Goal: Task Accomplishment & Management: Complete application form

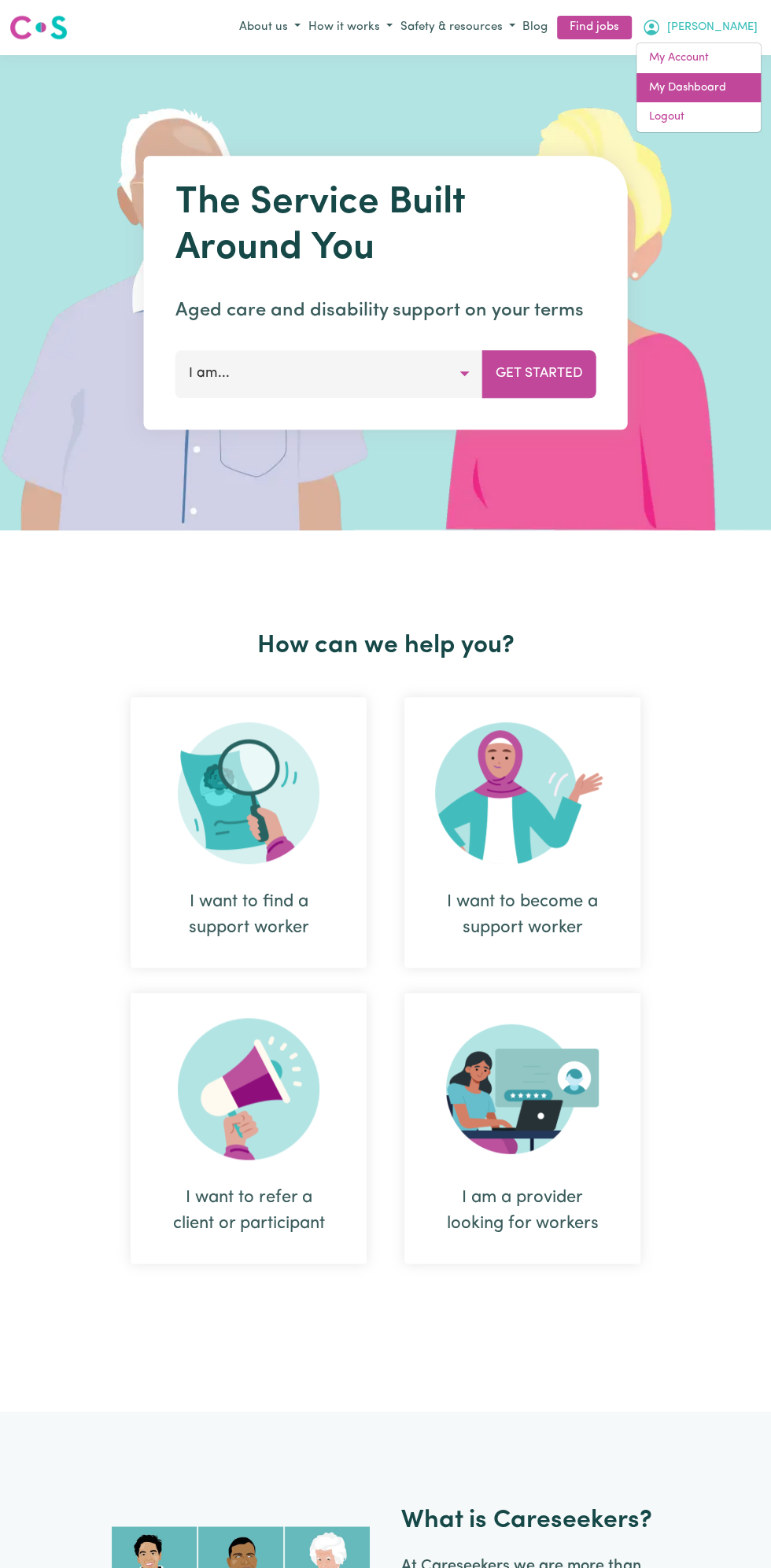
click at [700, 83] on link "My Dashboard" at bounding box center [698, 87] width 125 height 30
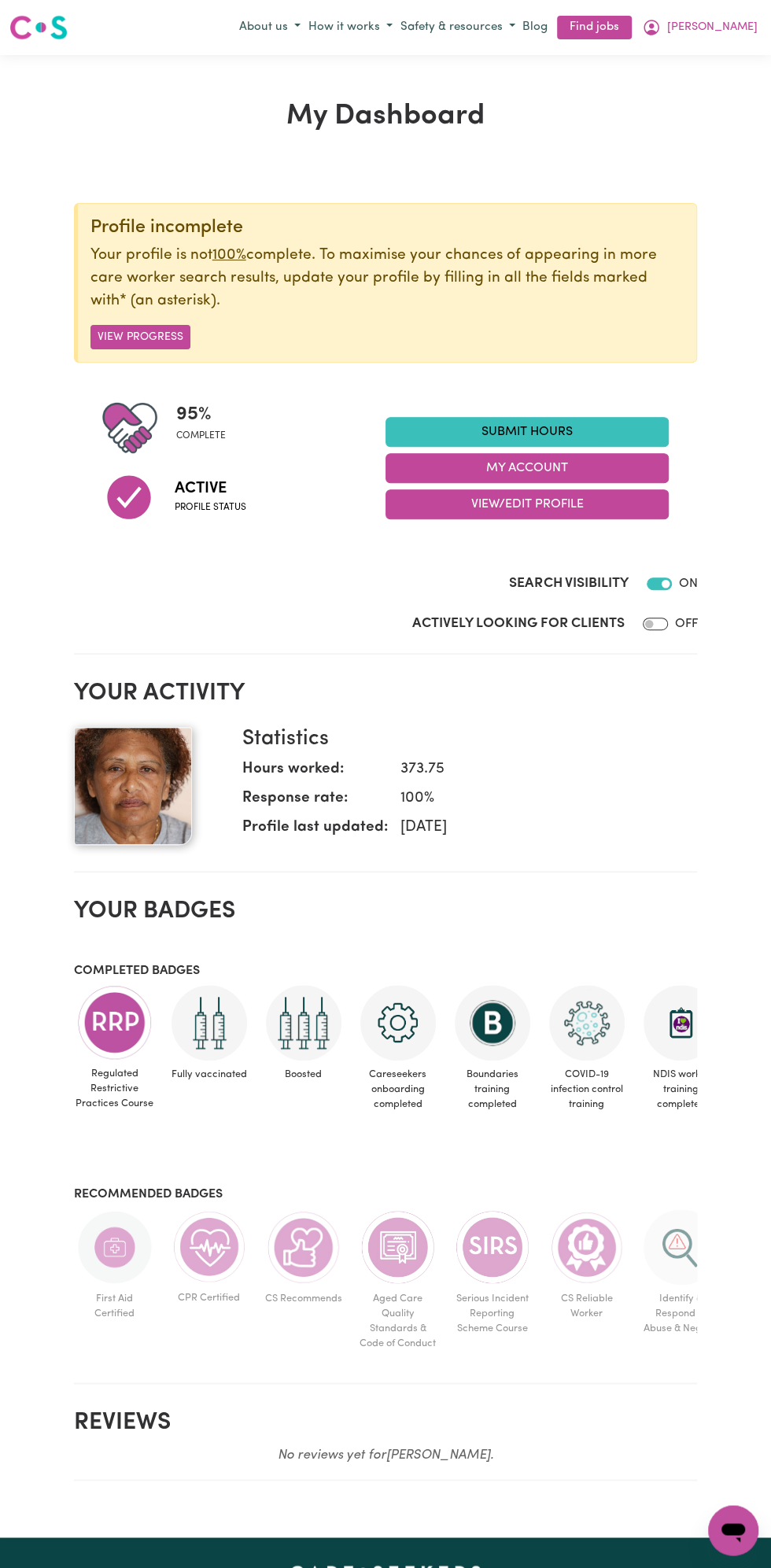
click at [544, 422] on link "Submit Hours" at bounding box center [527, 431] width 283 height 30
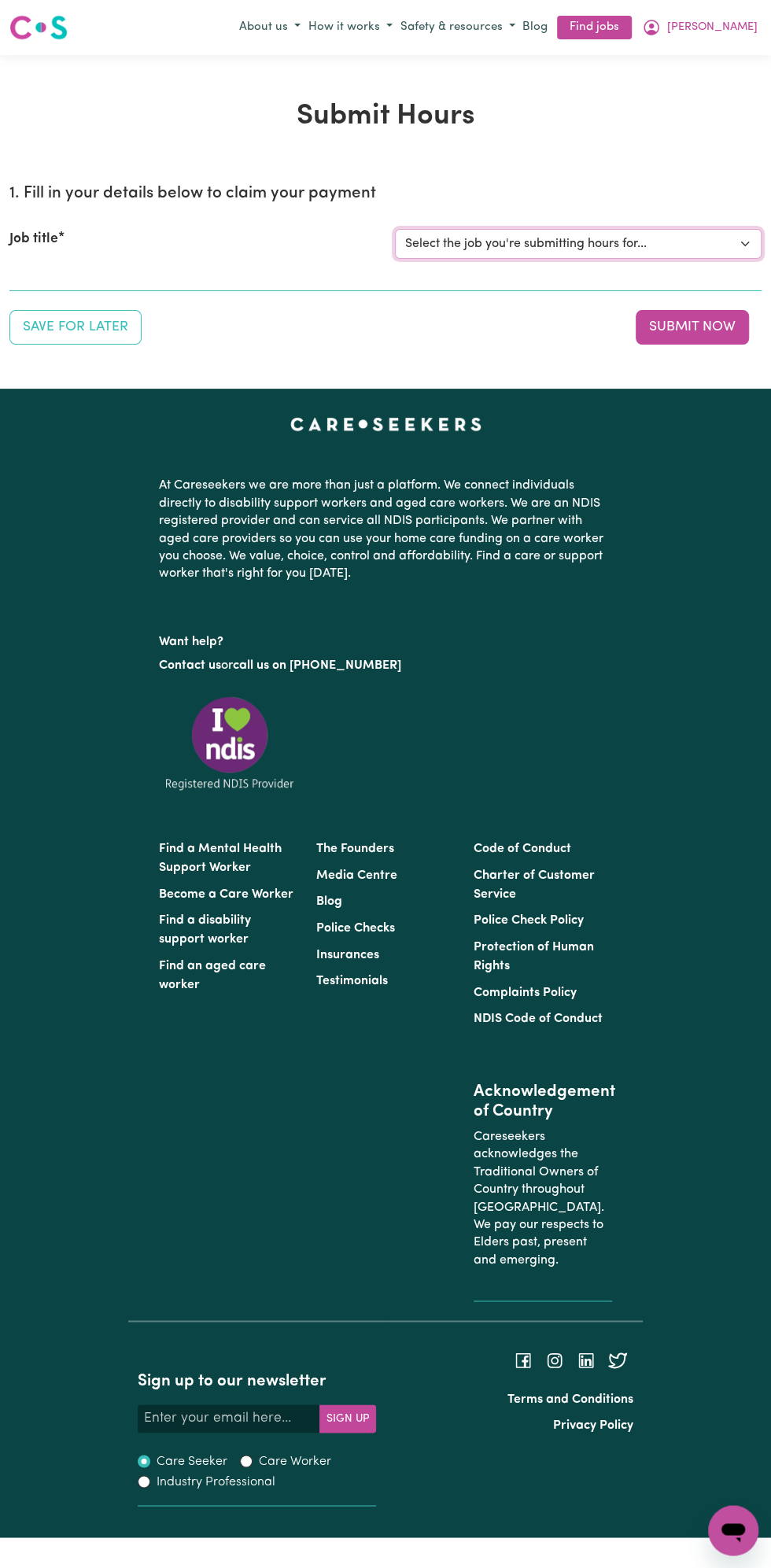
click at [544, 236] on select "Select the job you're submitting hours for... [Vartouhie ([PERSON_NAME]) [PERSO…" at bounding box center [578, 244] width 366 height 30
select select "13810"
click at [395, 229] on select "Select the job you're submitting hours for... [Vartouhie ([PERSON_NAME]) [PERSO…" at bounding box center [578, 244] width 366 height 30
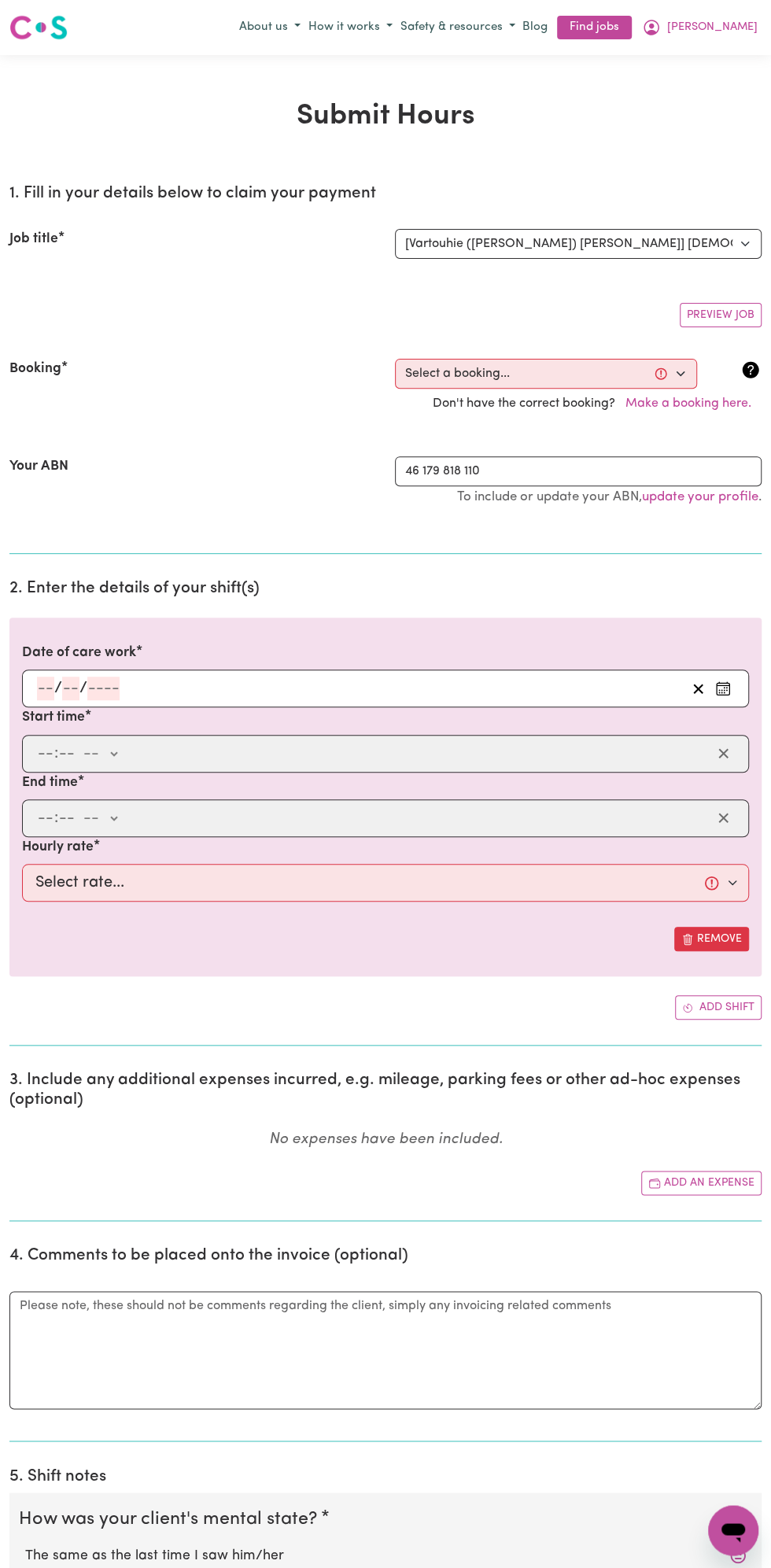
click at [70, 682] on input "number" at bounding box center [70, 688] width 17 height 23
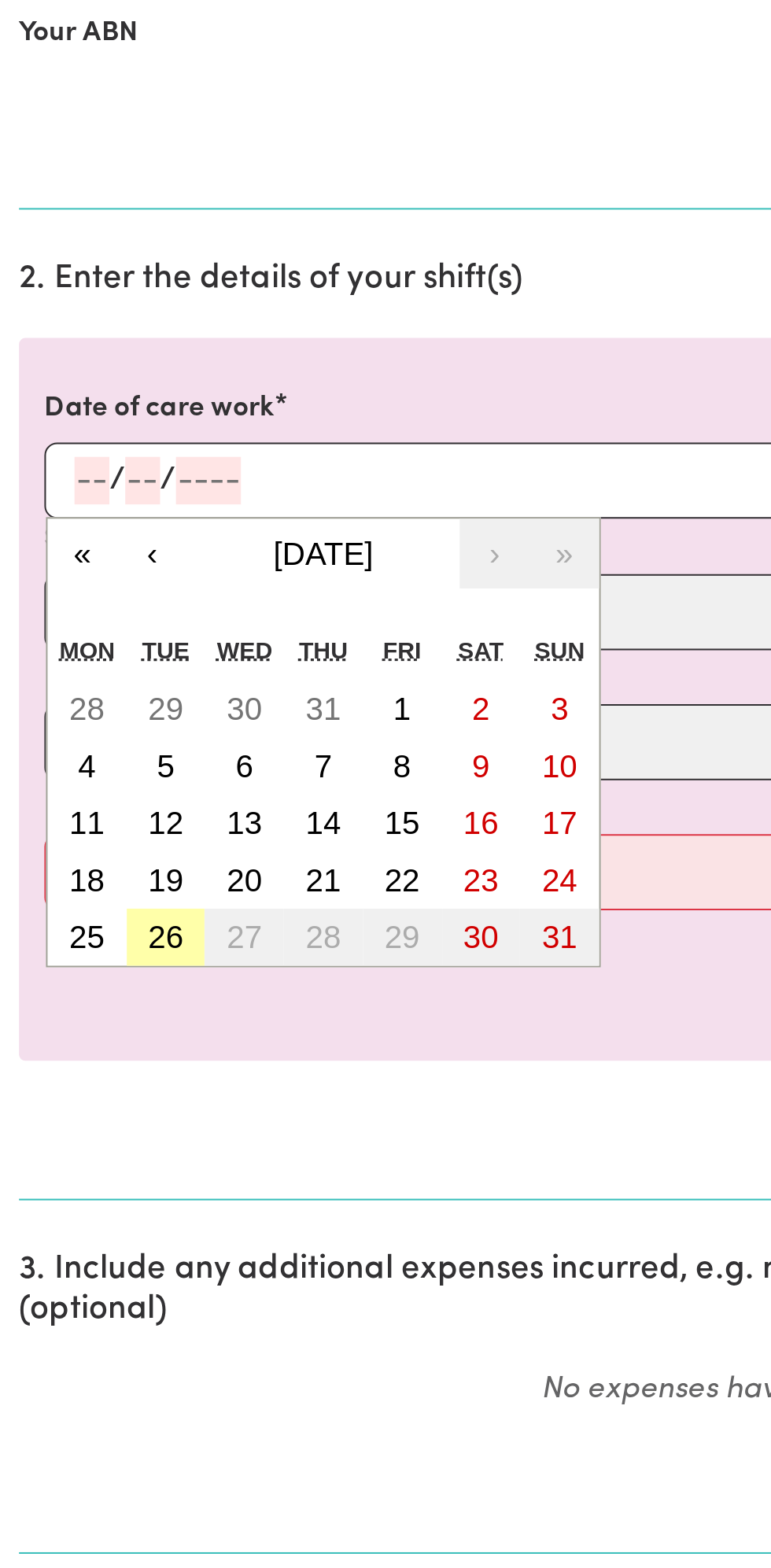
click at [85, 919] on abbr "26" at bounding box center [81, 915] width 17 height 17
type input "[DATE]"
type input "26"
type input "8"
type input "2025"
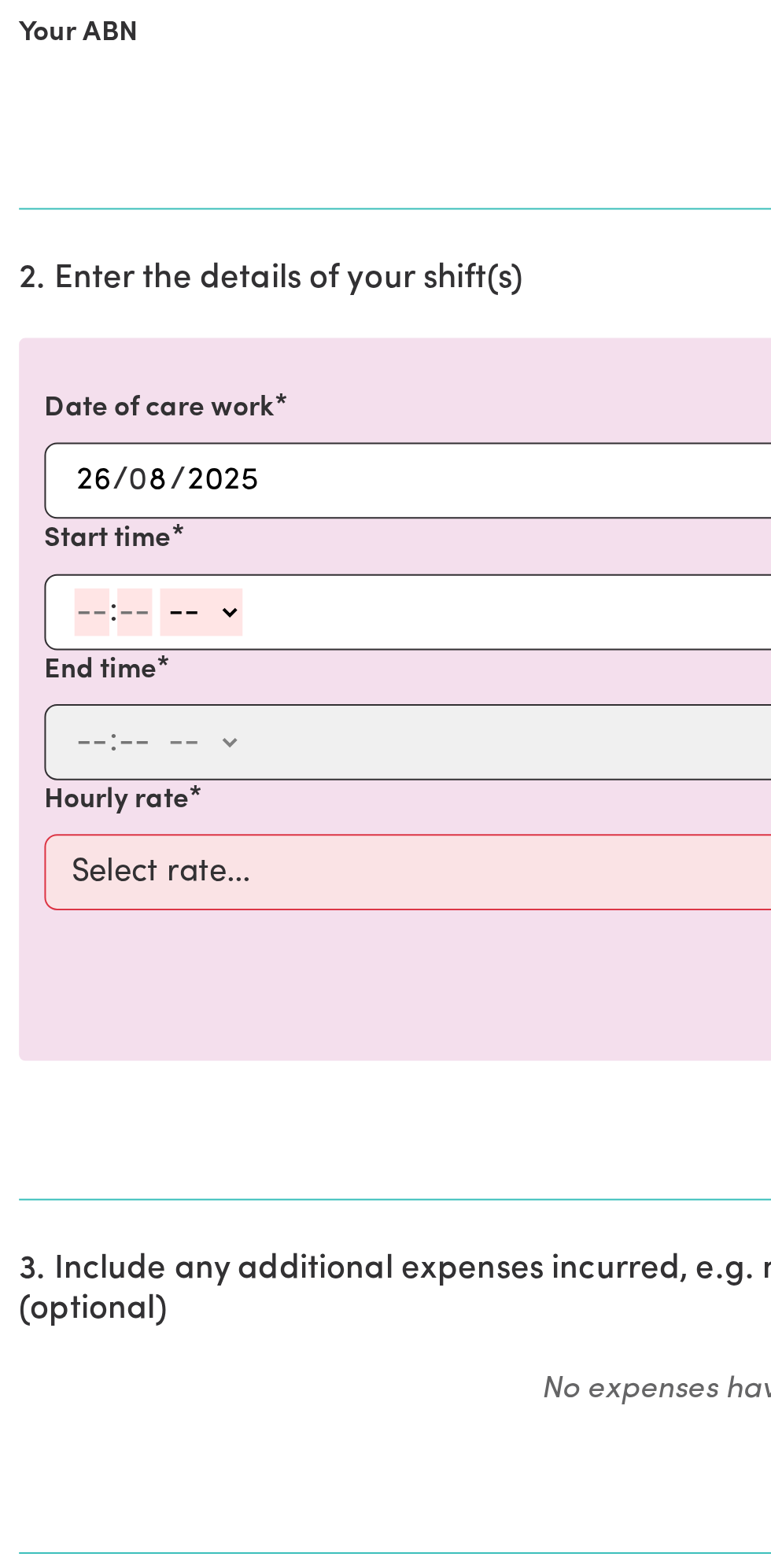
click at [40, 747] on input "number" at bounding box center [45, 754] width 17 height 23
type input "8"
type input "0"
click at [112, 743] on select "-- am pm" at bounding box center [97, 754] width 41 height 23
select select "am"
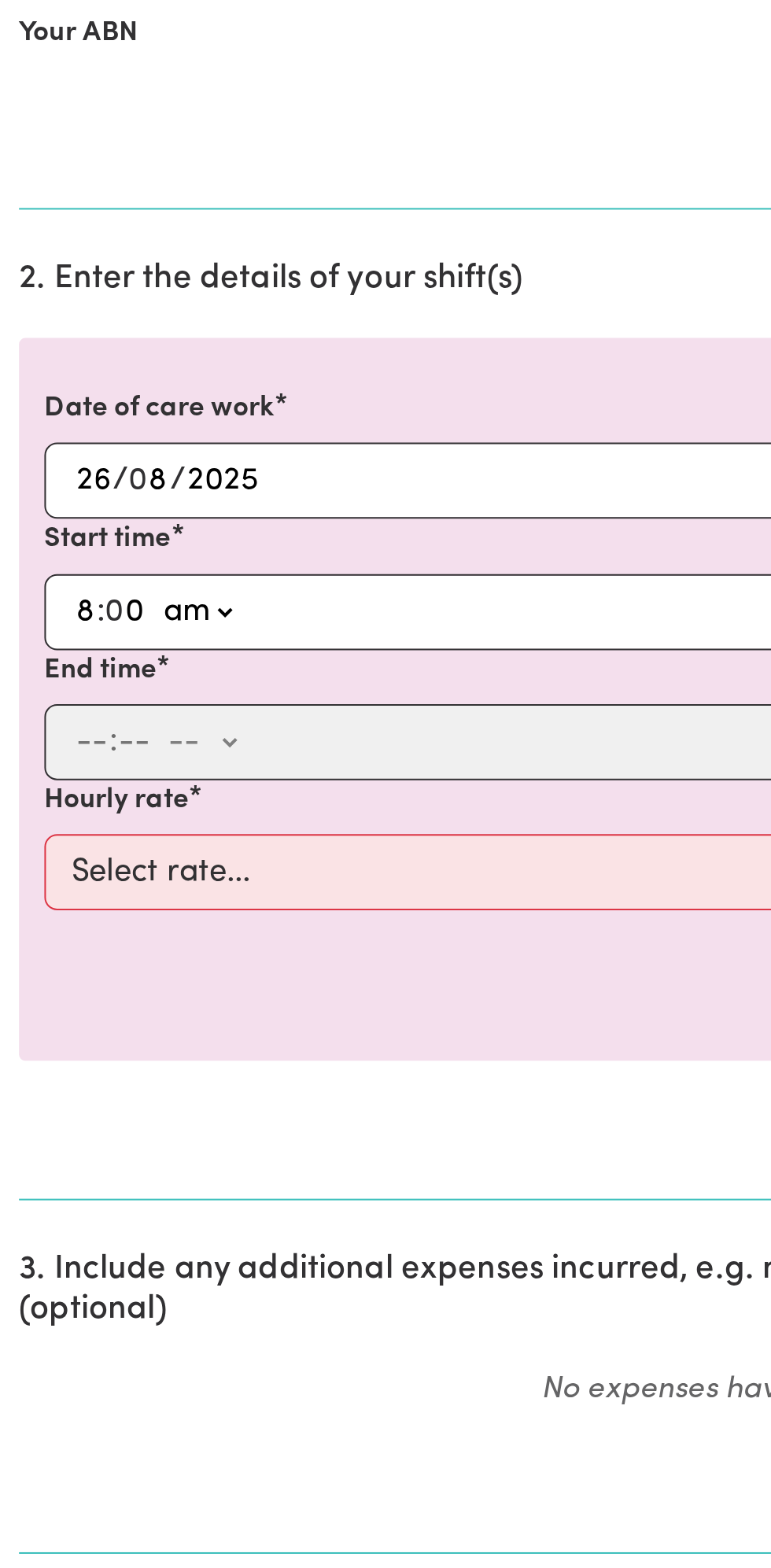
click at [77, 742] on select "-- am pm" at bounding box center [97, 754] width 41 height 23
type input "08:00"
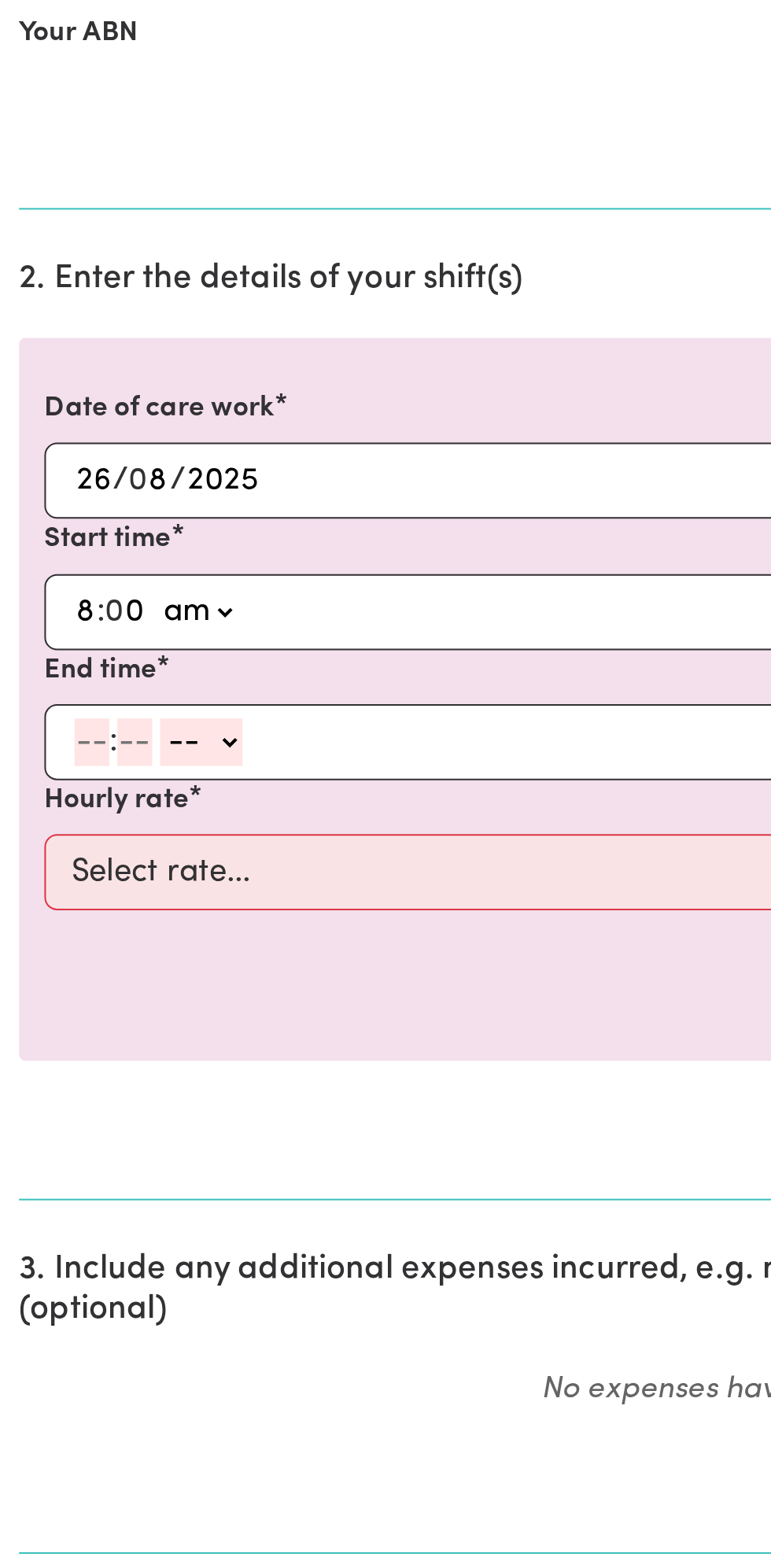
click at [38, 816] on input "number" at bounding box center [45, 818] width 17 height 23
type input "9"
type input "0"
click at [115, 817] on select "-- am pm" at bounding box center [97, 818] width 41 height 23
select select "am"
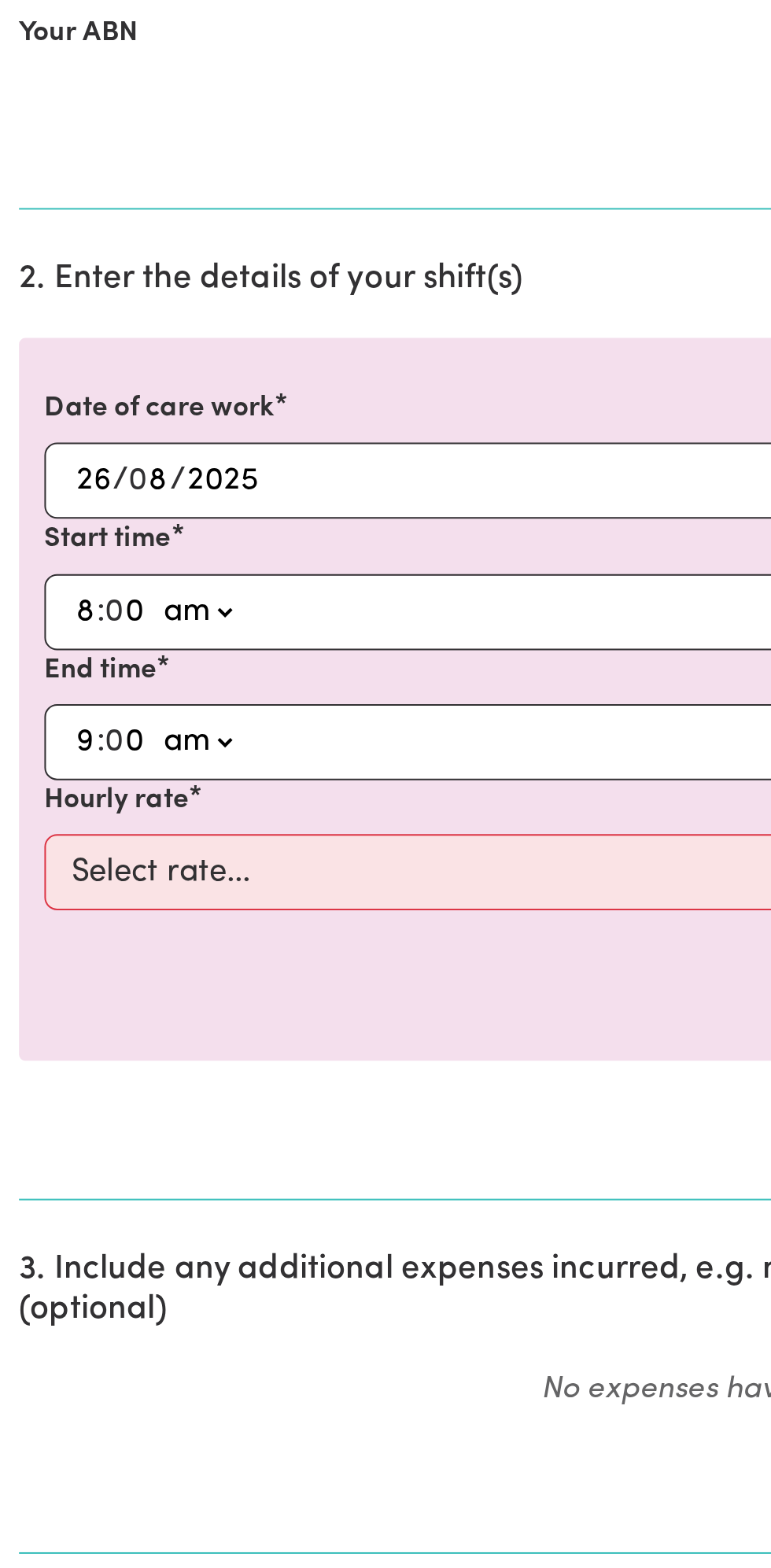
click at [77, 806] on select "-- am pm" at bounding box center [97, 818] width 41 height 23
type input "09:00"
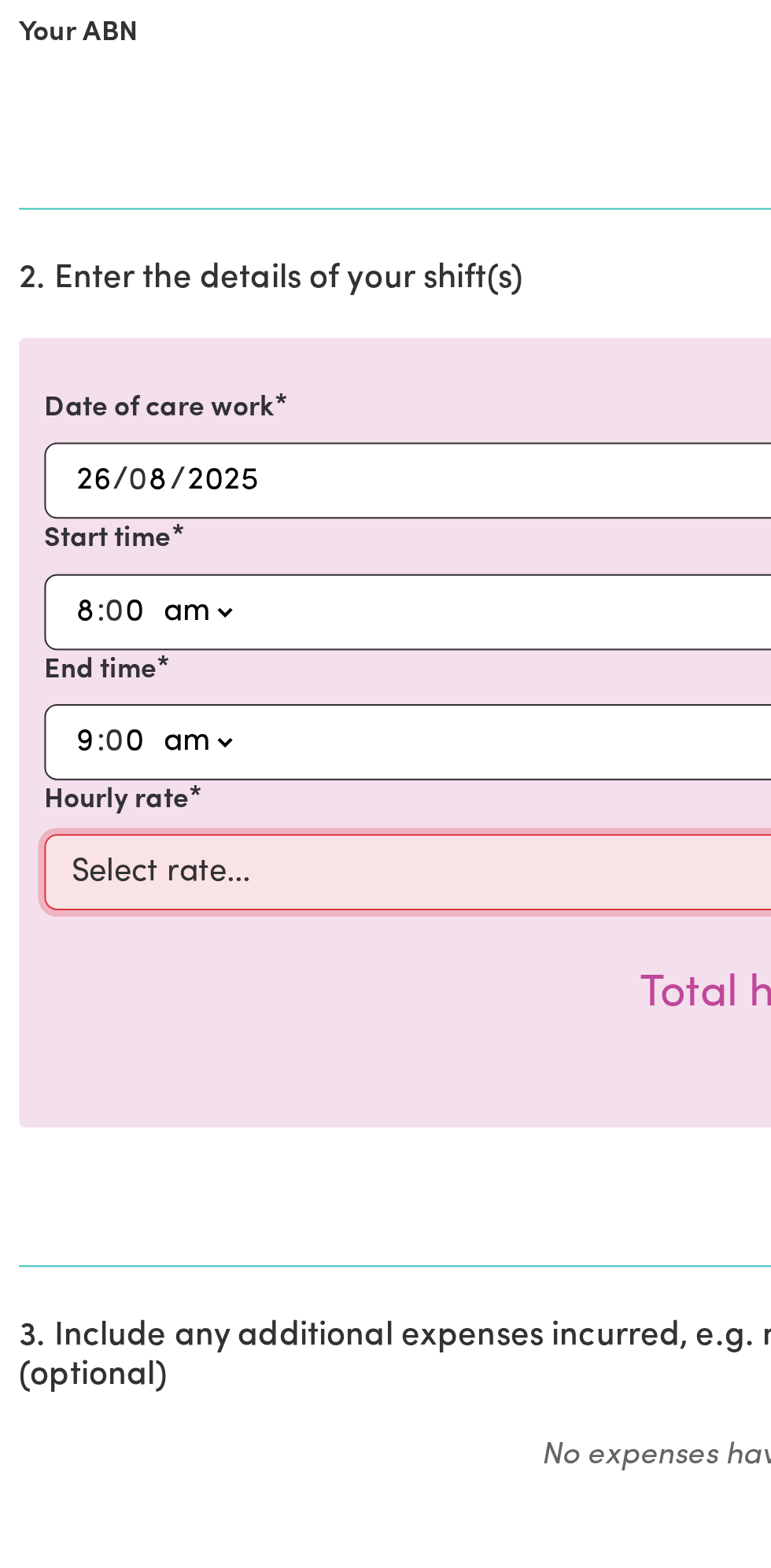
click at [150, 878] on select "Select rate... $49.00 (Weekday) $60.00 ([DATE])" at bounding box center [385, 882] width 727 height 38
select select "49-Weekday"
click at [22, 864] on select "Select rate... $49.00 (Weekday) $60.00 ([DATE])" at bounding box center [385, 882] width 727 height 38
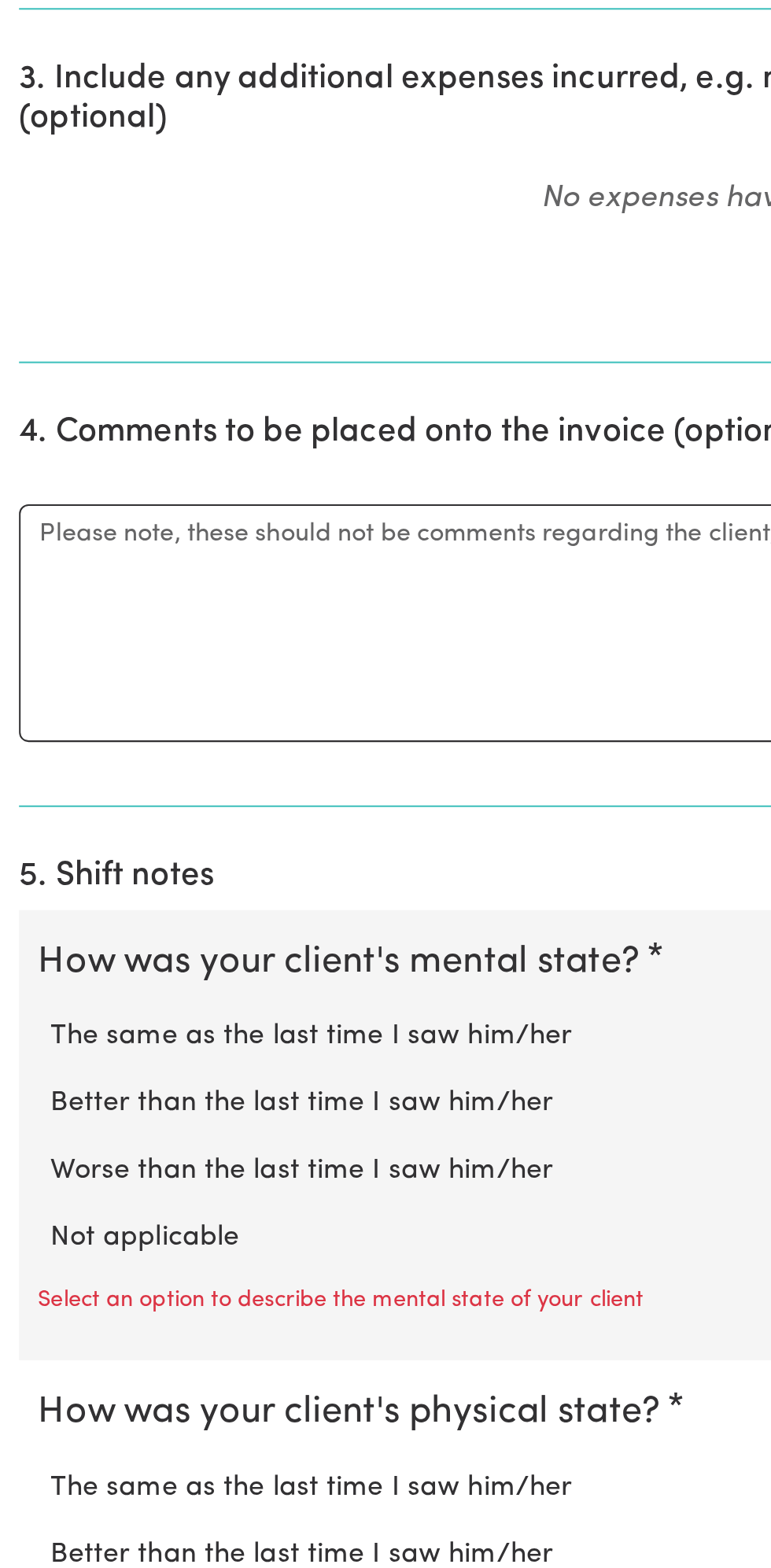
scroll to position [295, 0]
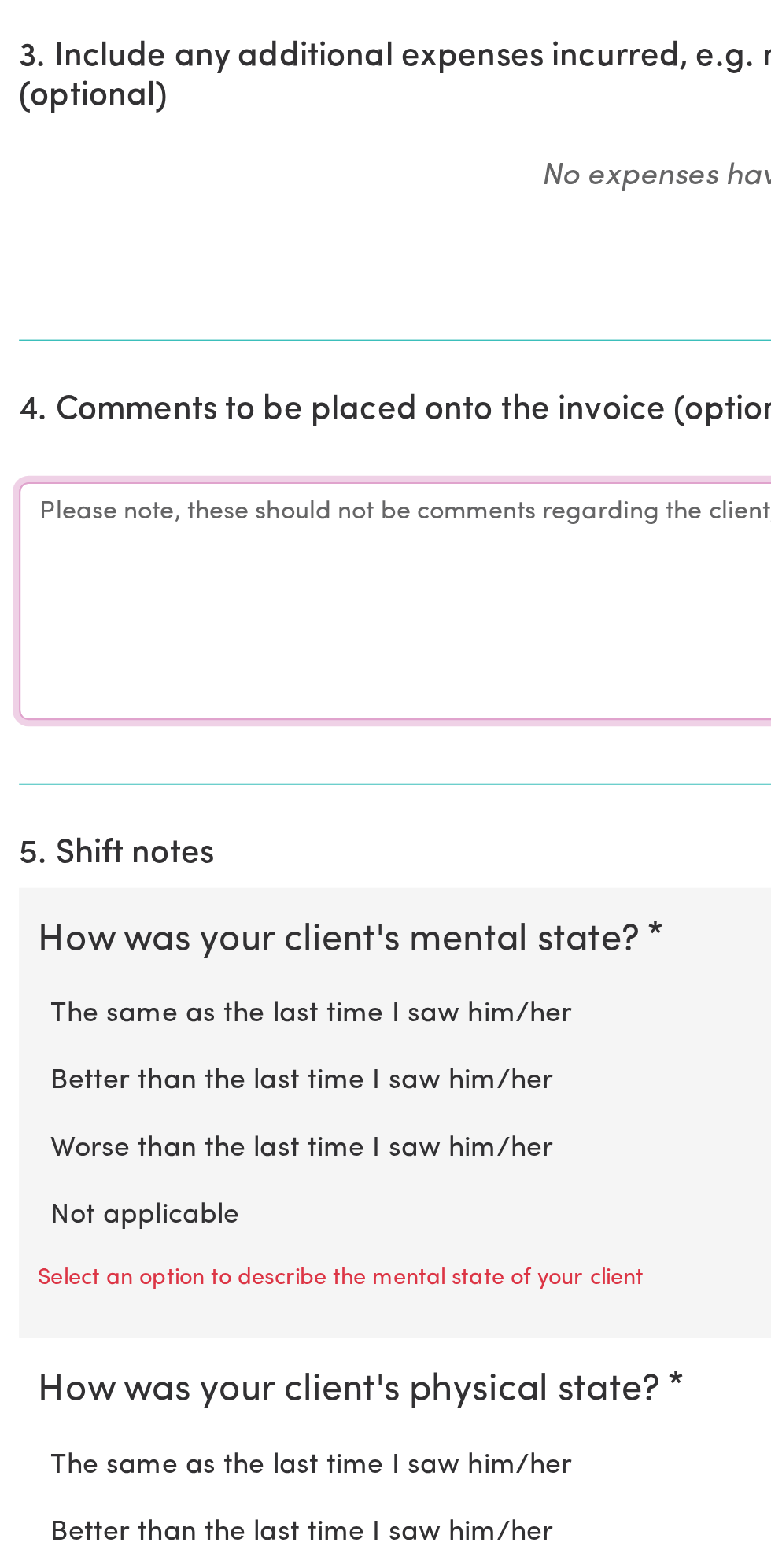
click at [67, 1067] on textarea "Comments" at bounding box center [385, 1089] width 752 height 118
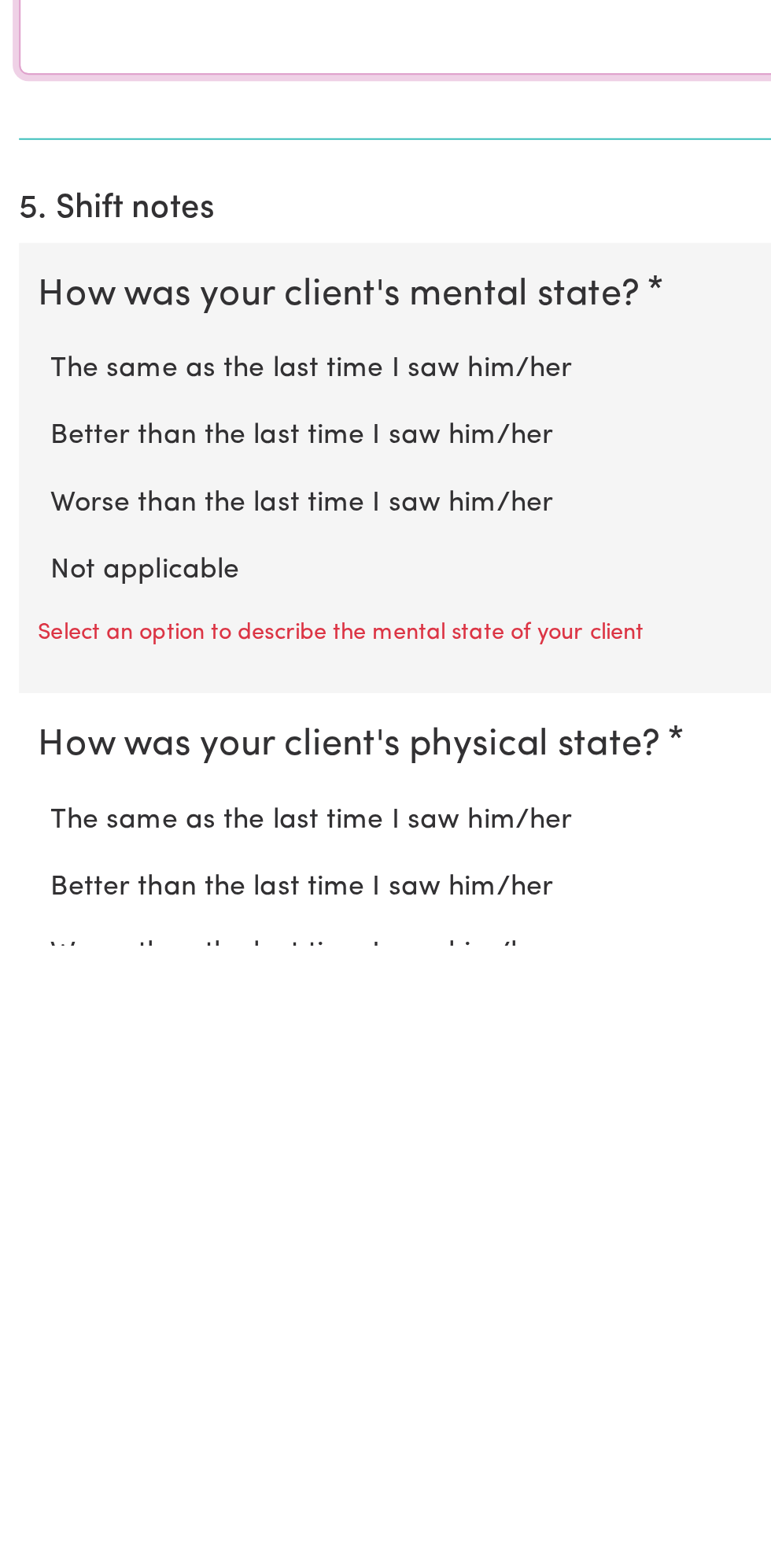
type textarea "All good"
click at [100, 1372] on label "Not applicable" at bounding box center [385, 1382] width 720 height 20
click at [25, 1371] on input "Not applicable" at bounding box center [24, 1371] width 1 height 1
radio input "true"
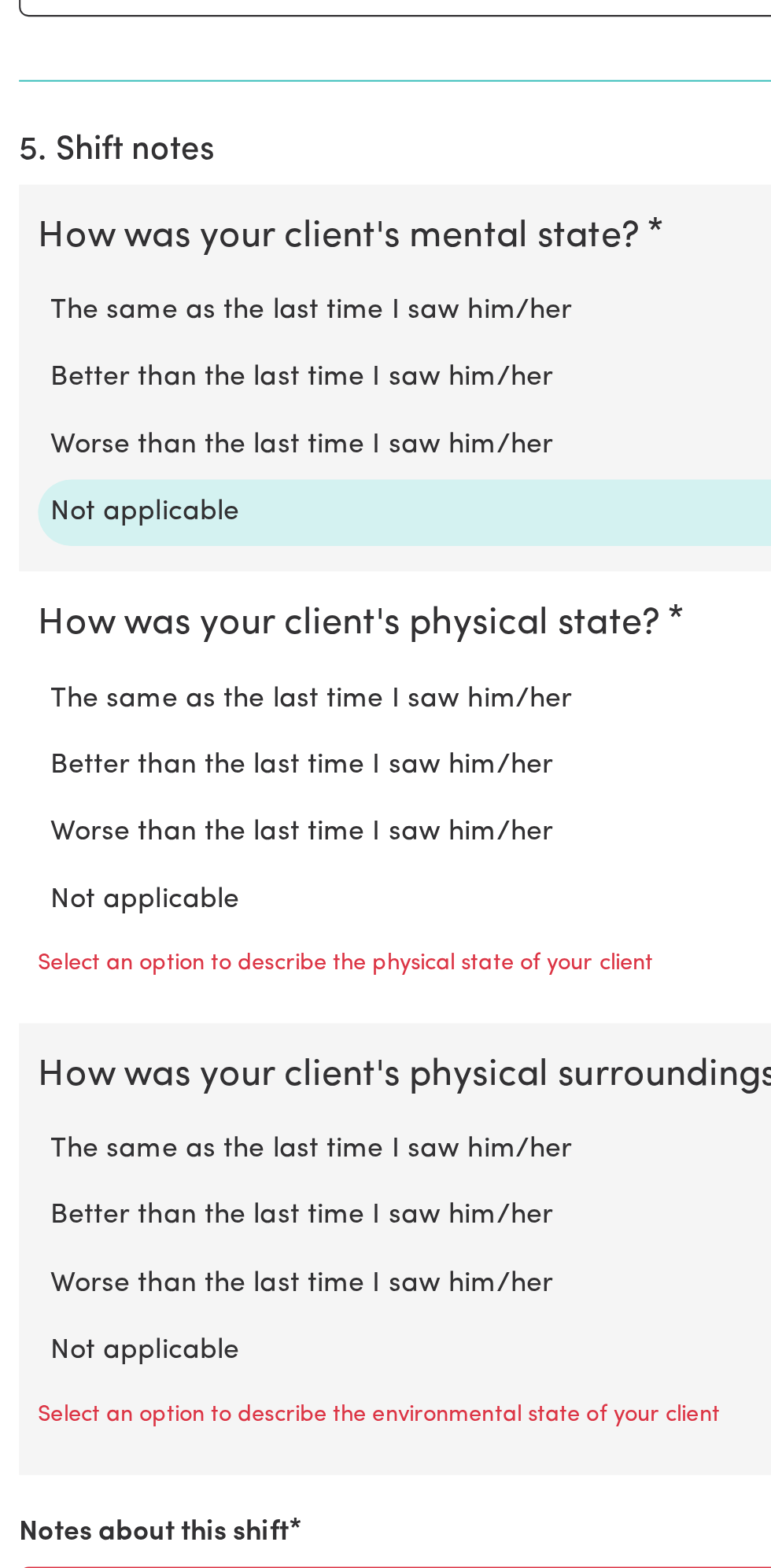
scroll to position [660, 0]
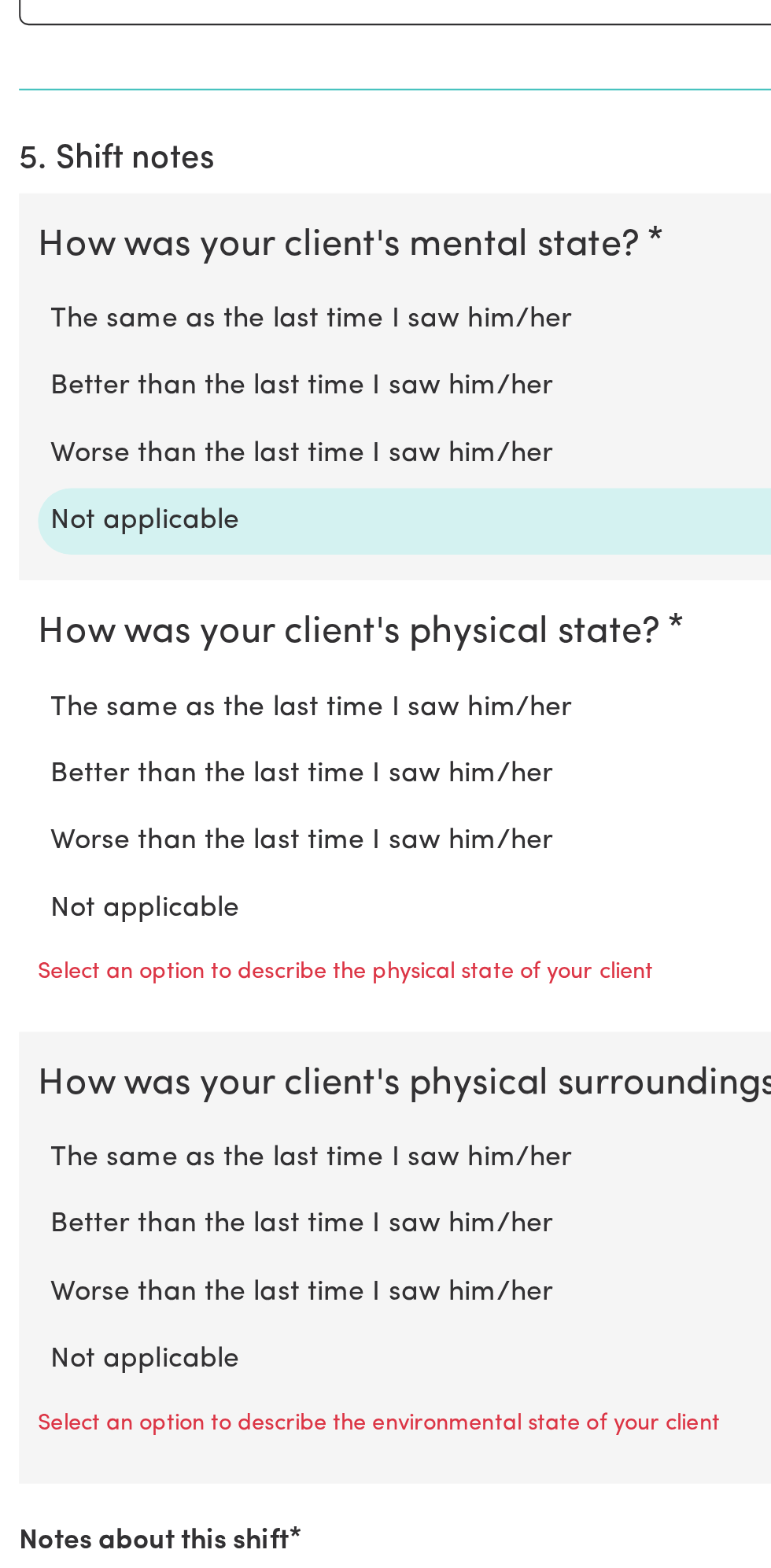
click at [104, 1212] on label "Not applicable" at bounding box center [385, 1222] width 720 height 20
click at [25, 1211] on input "Not applicable" at bounding box center [24, 1211] width 1 height 1
radio input "true"
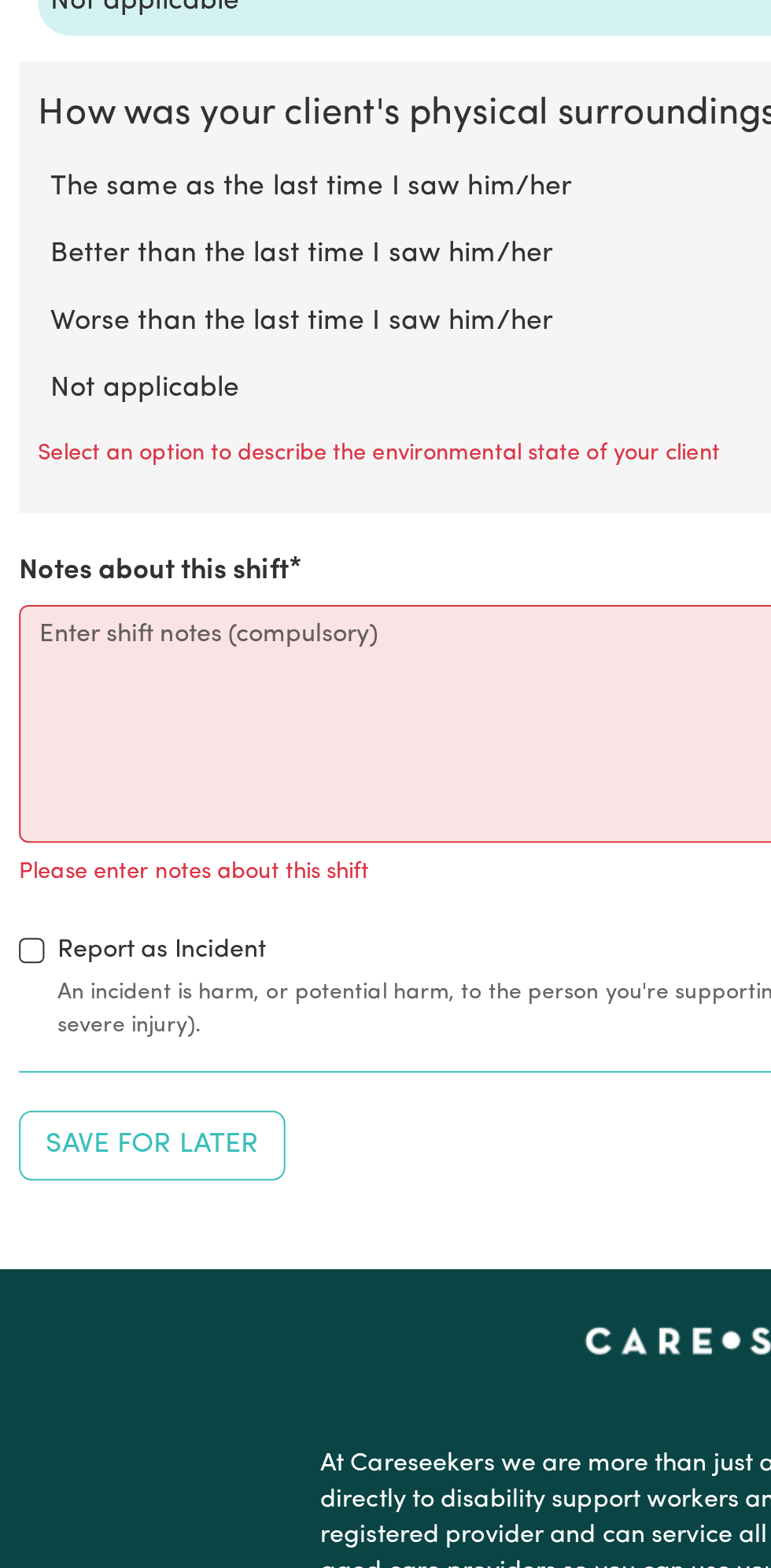
scroll to position [1207, 0]
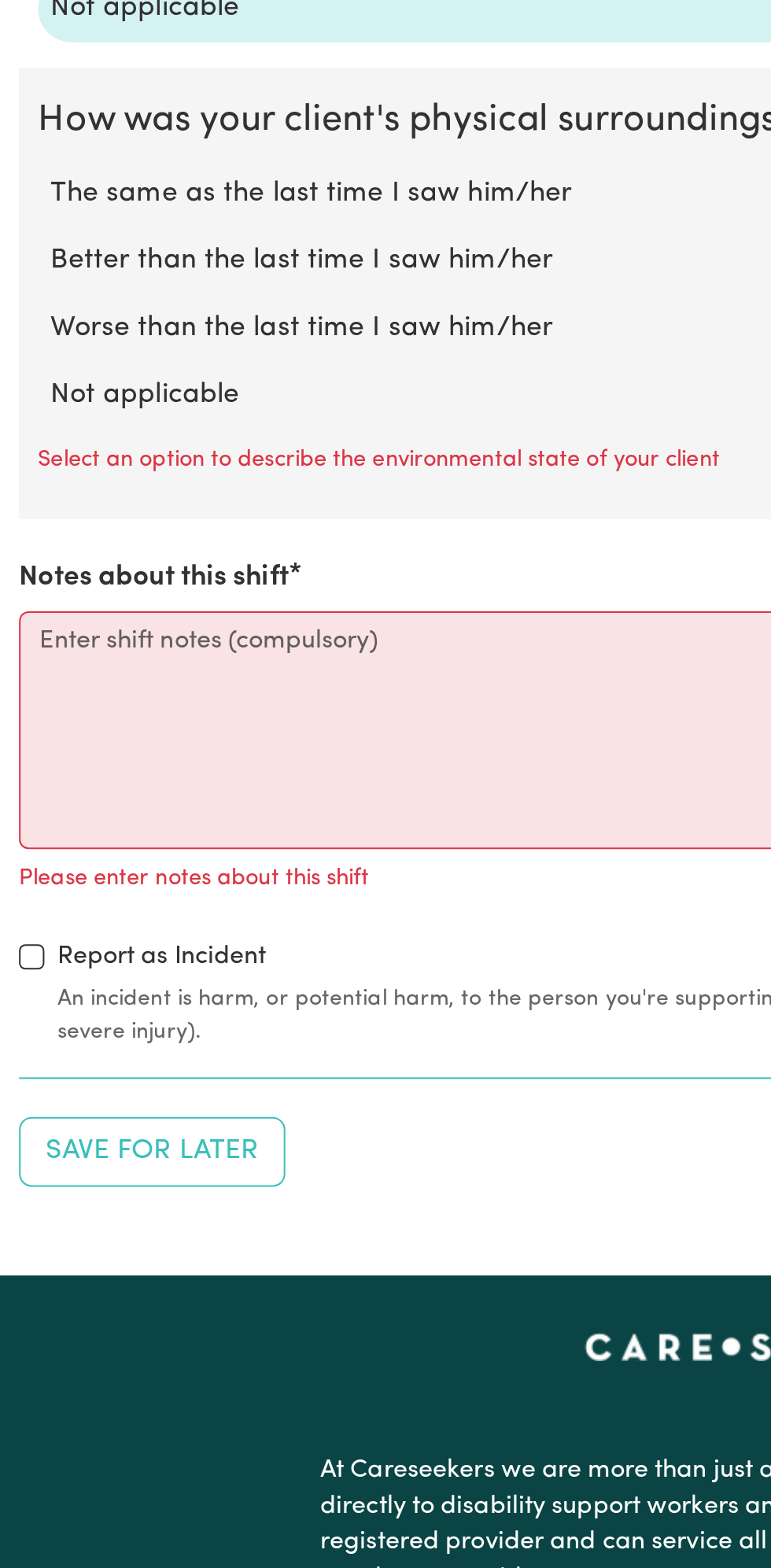
click at [104, 856] on label "Not applicable" at bounding box center [385, 866] width 720 height 20
click at [25, 856] on input "Not applicable" at bounding box center [24, 856] width 1 height 1
radio input "true"
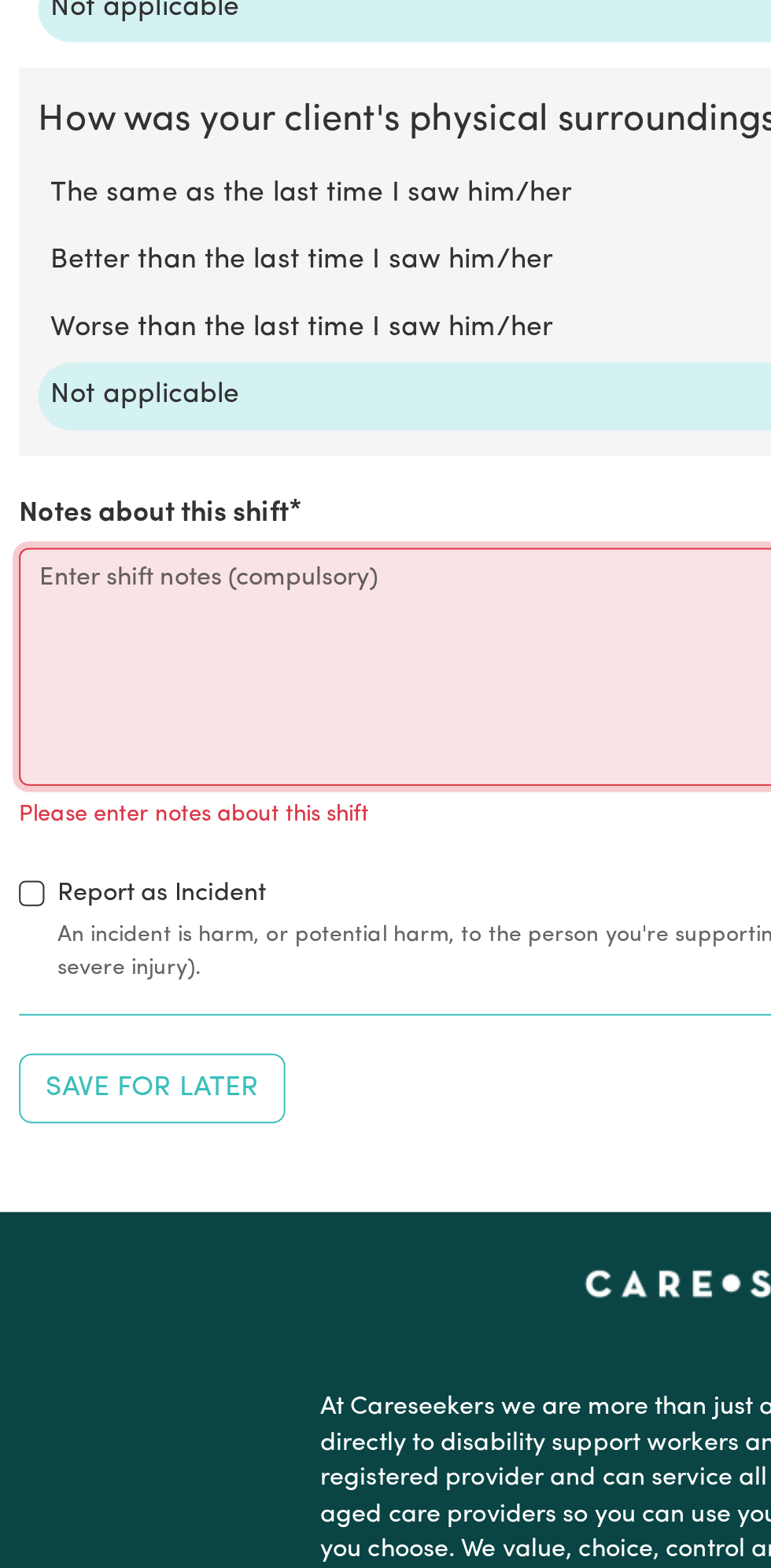
click at [98, 998] on textarea "Notes about this shift" at bounding box center [385, 1001] width 752 height 118
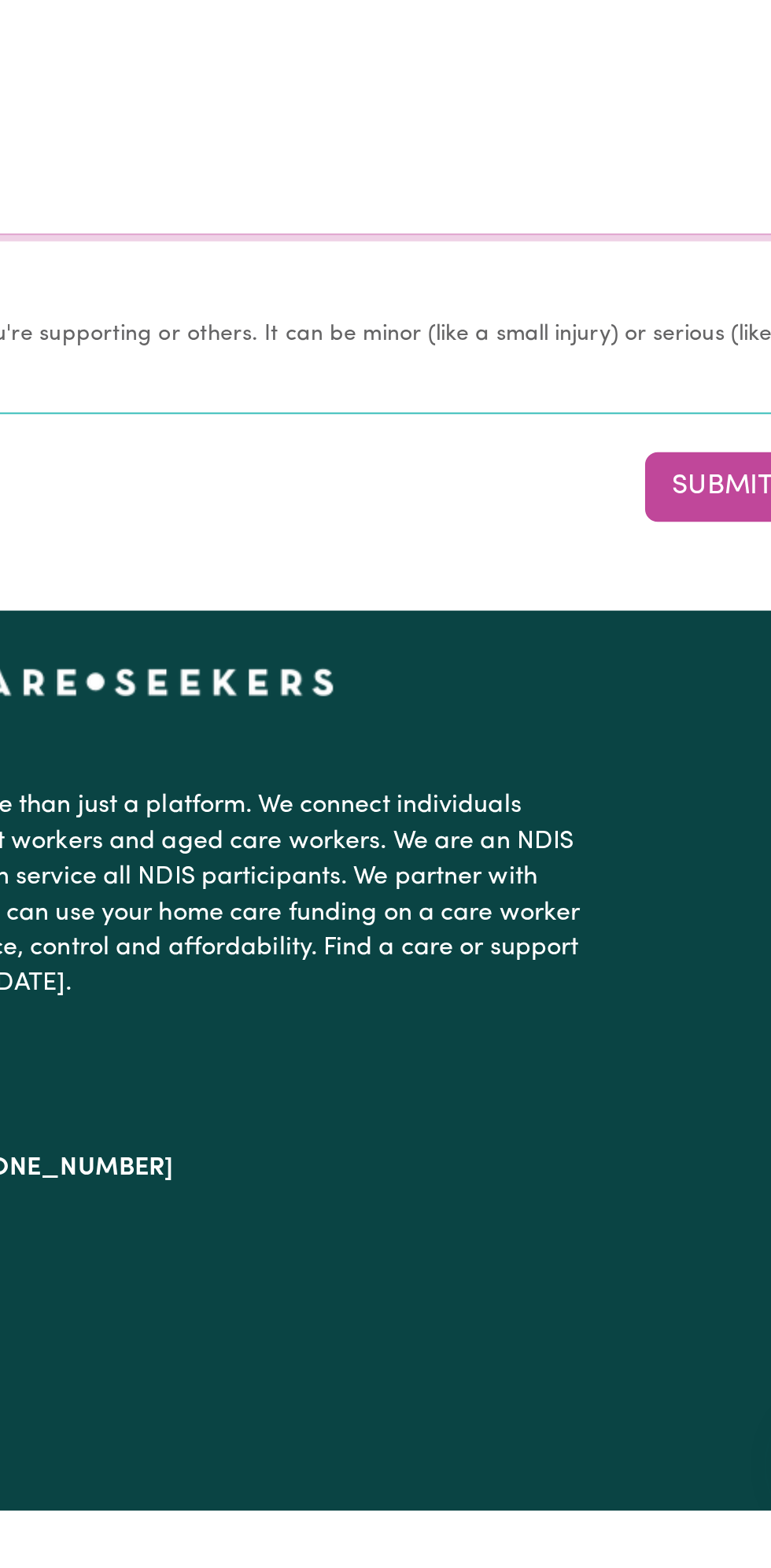
scroll to position [1332, 0]
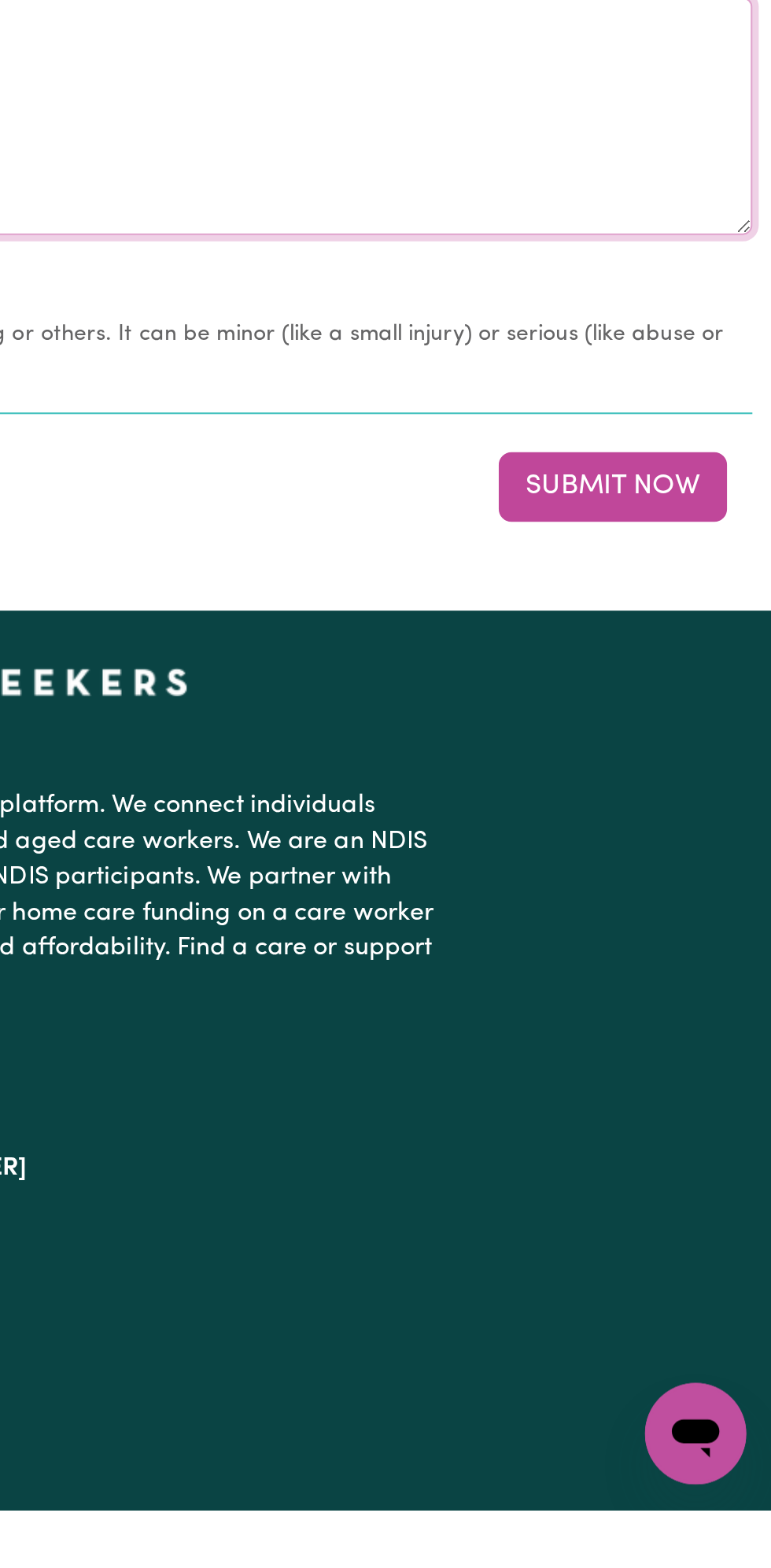
type textarea "No change all good"
click at [710, 1054] on button "Submit Now" at bounding box center [692, 1060] width 113 height 35
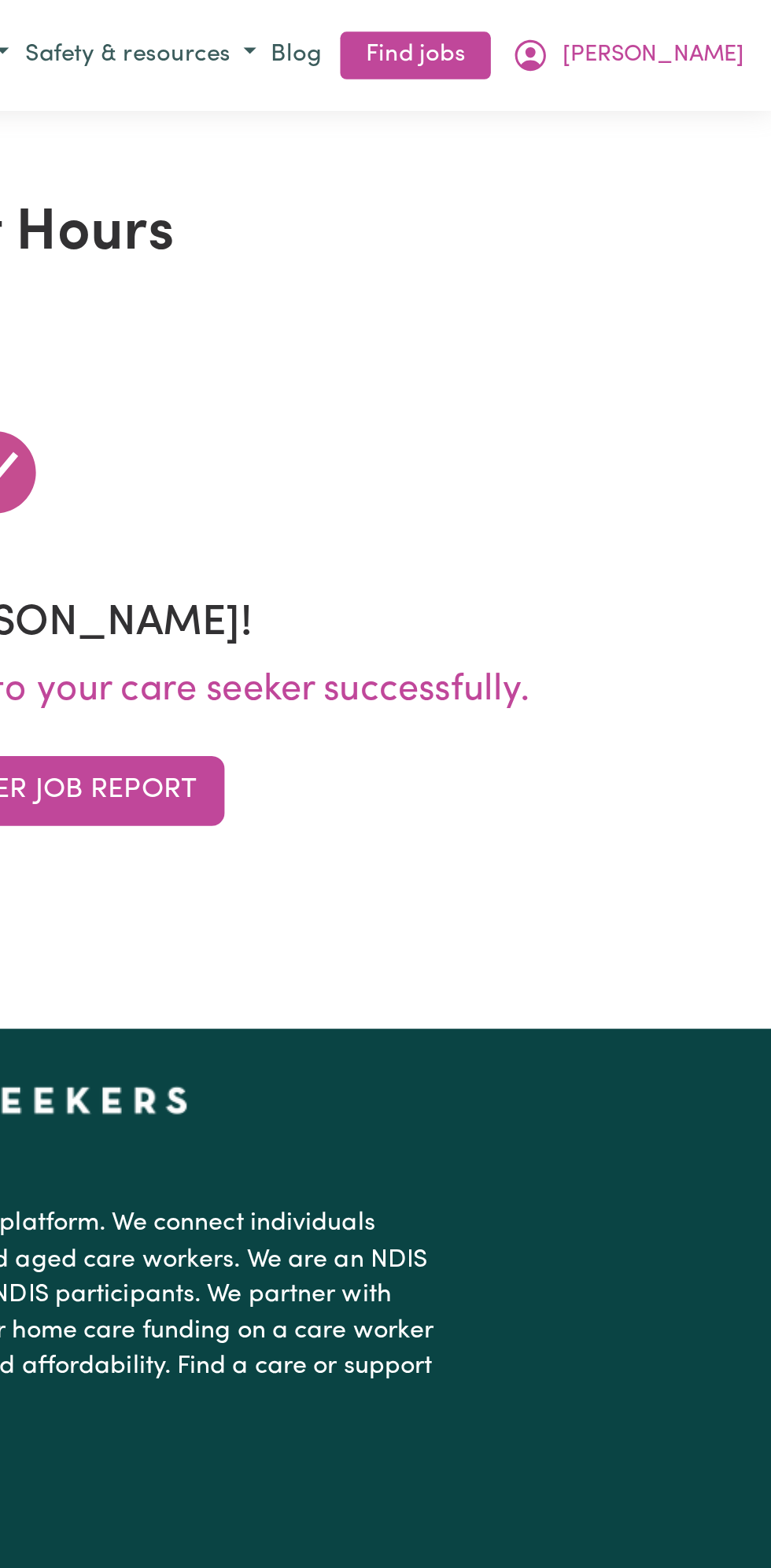
scroll to position [0, 0]
